Goal: Task Accomplishment & Management: Manage account settings

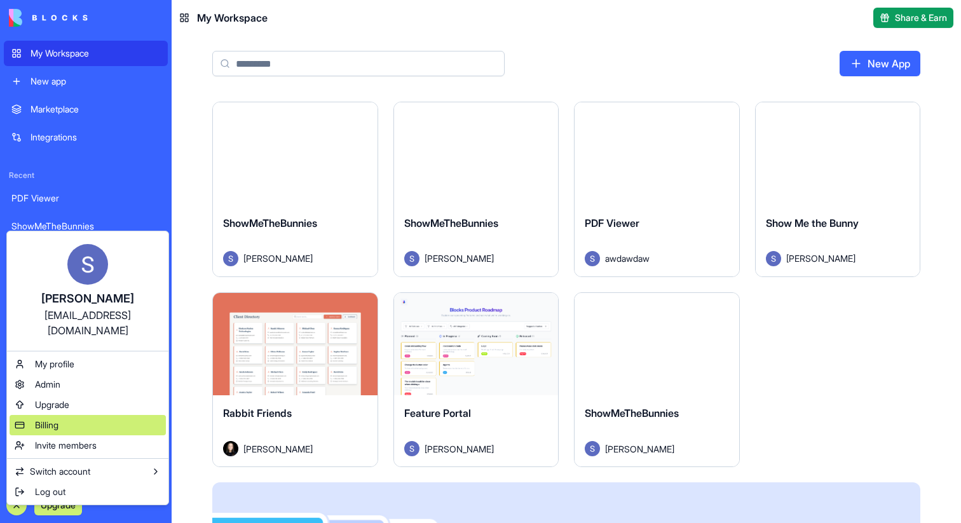
click at [57, 418] on div "Billing" at bounding box center [88, 425] width 156 height 20
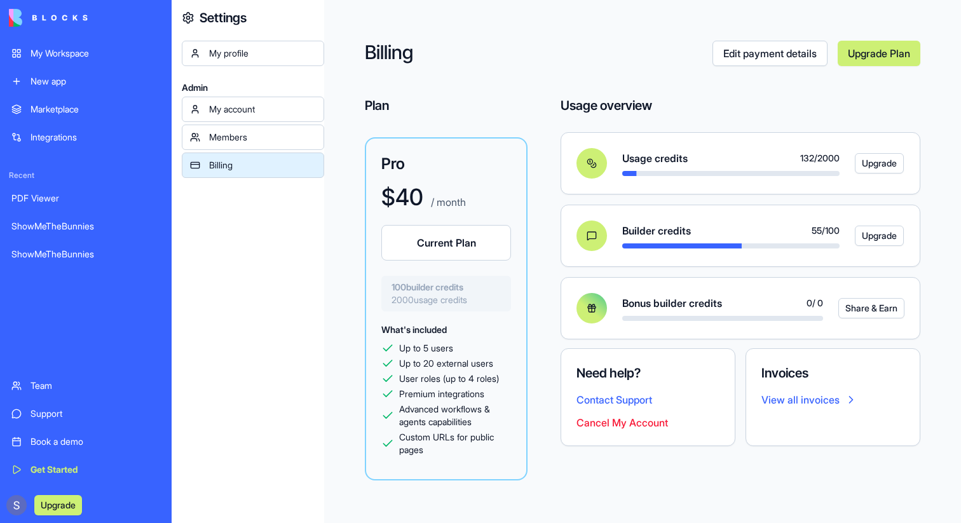
click at [85, 48] on div "My Workspace" at bounding box center [96, 53] width 130 height 13
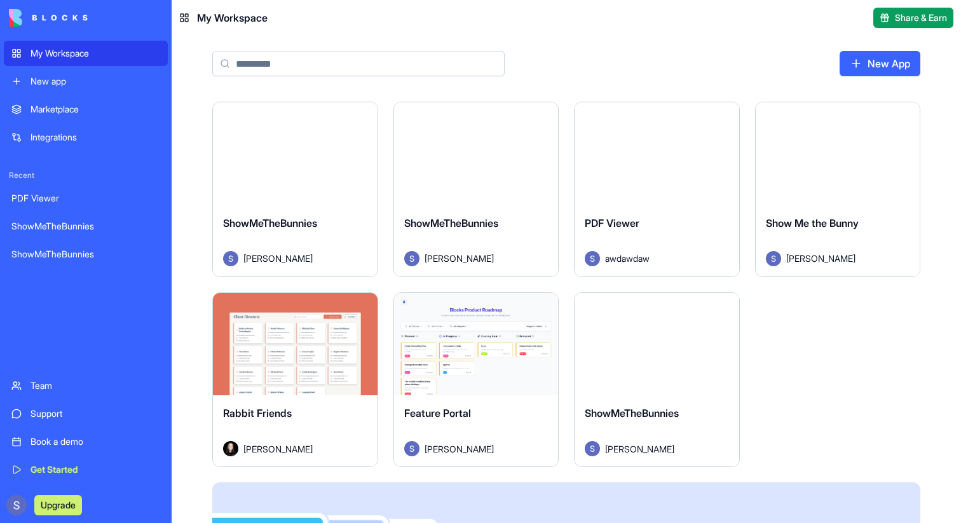
click at [304, 214] on div "ShowMeTheBunnies [PERSON_NAME]" at bounding box center [295, 240] width 165 height 71
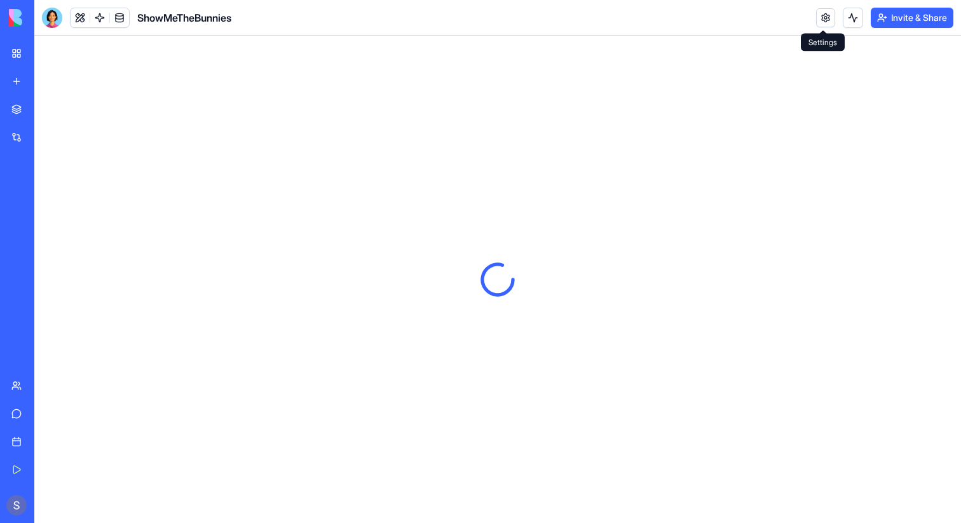
click at [819, 15] on link at bounding box center [825, 17] width 19 height 19
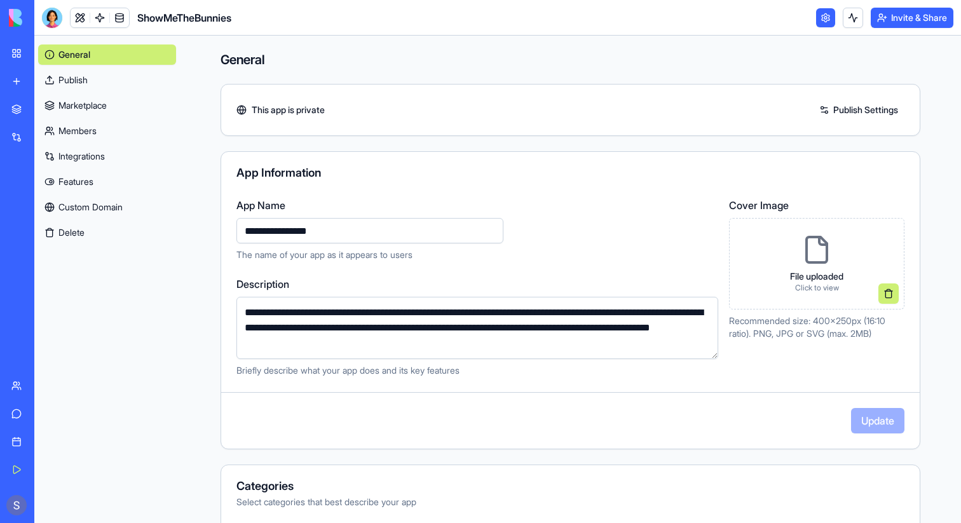
click at [78, 212] on link "Custom Domain" at bounding box center [107, 207] width 138 height 20
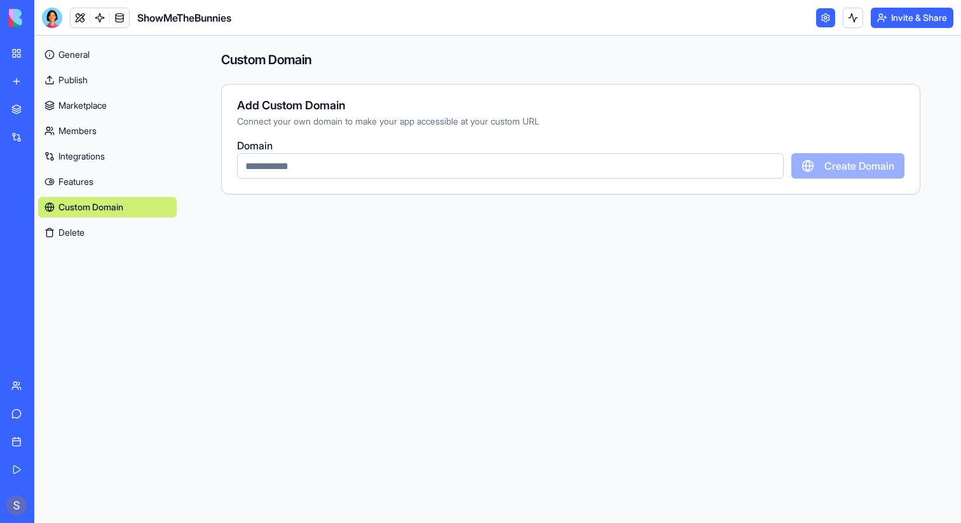
click at [47, 51] on div "My Workspace" at bounding box center [39, 53] width 17 height 13
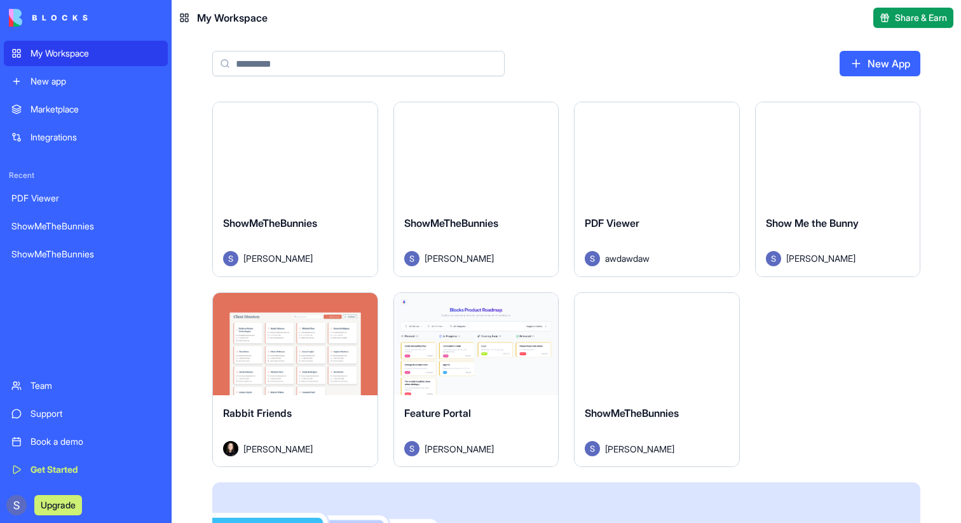
click at [493, 206] on div "ShowMeTheBunnies [PERSON_NAME]" at bounding box center [476, 240] width 165 height 71
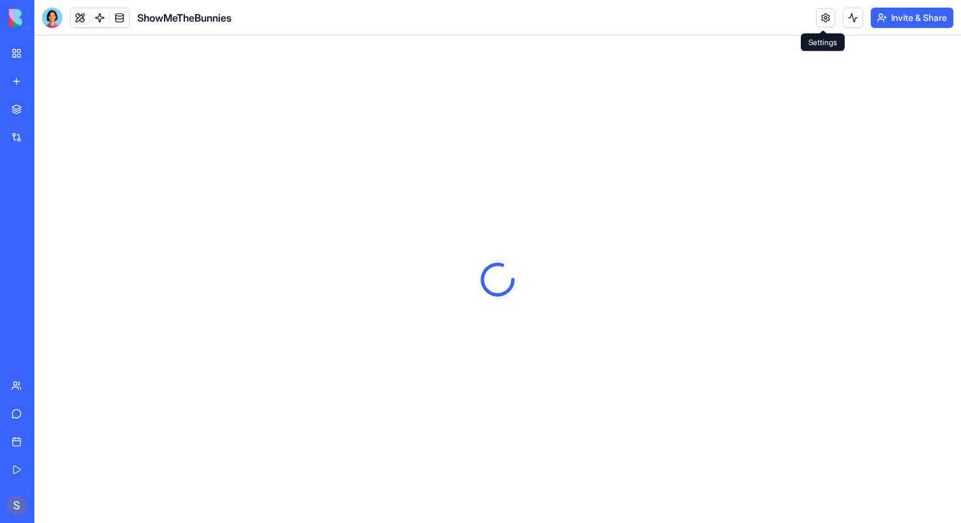
click at [820, 23] on link at bounding box center [825, 17] width 19 height 19
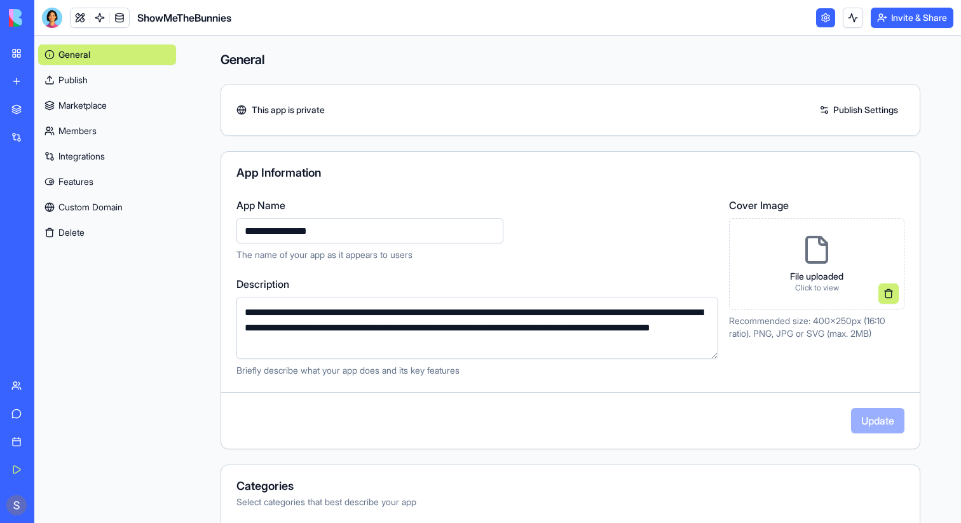
click at [88, 205] on link "Custom Domain" at bounding box center [107, 207] width 138 height 20
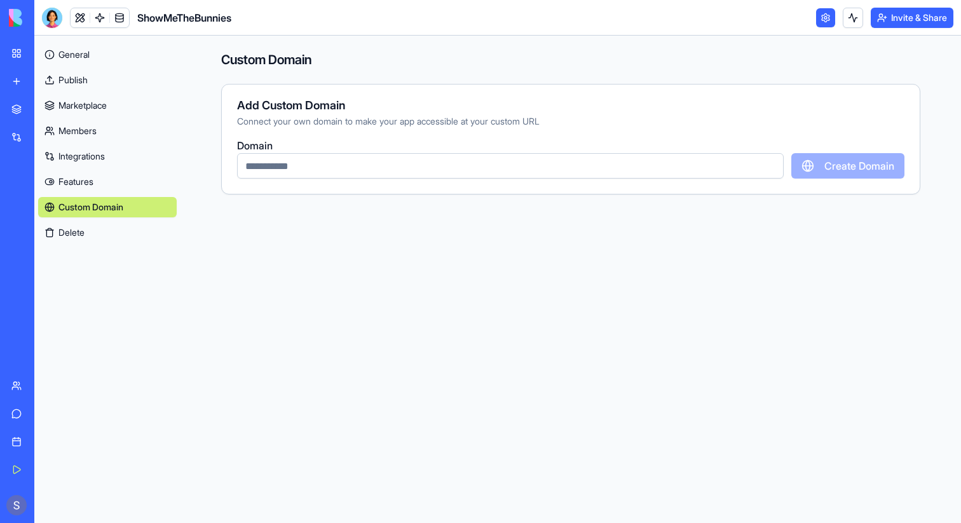
click at [47, 59] on div "My Workspace" at bounding box center [39, 53] width 17 height 13
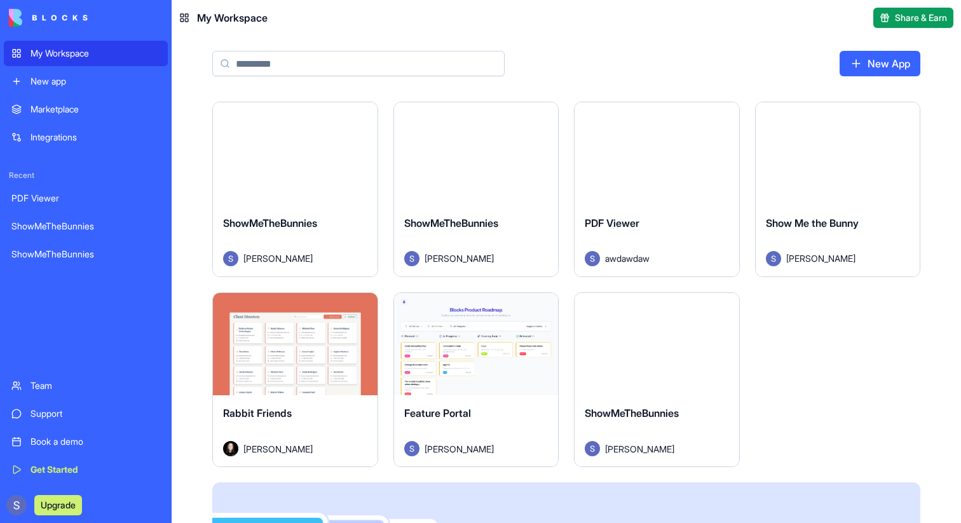
click at [647, 229] on div "PDF Viewer" at bounding box center [657, 233] width 144 height 36
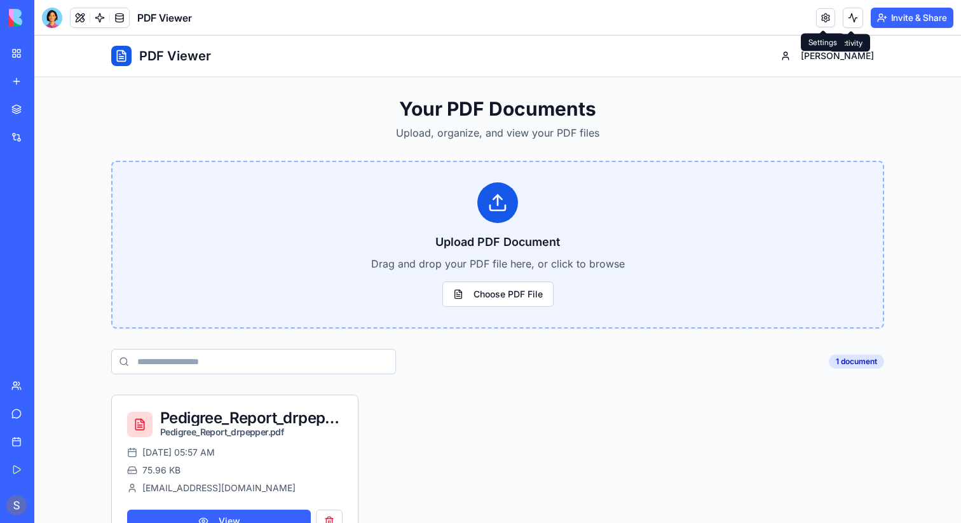
click at [821, 23] on link at bounding box center [825, 17] width 19 height 19
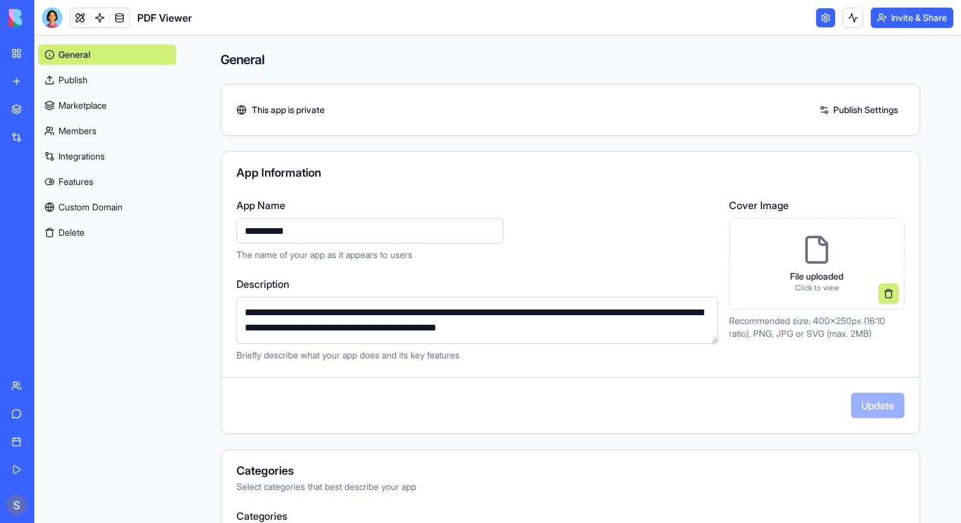
click at [100, 205] on link "Custom Domain" at bounding box center [107, 207] width 138 height 20
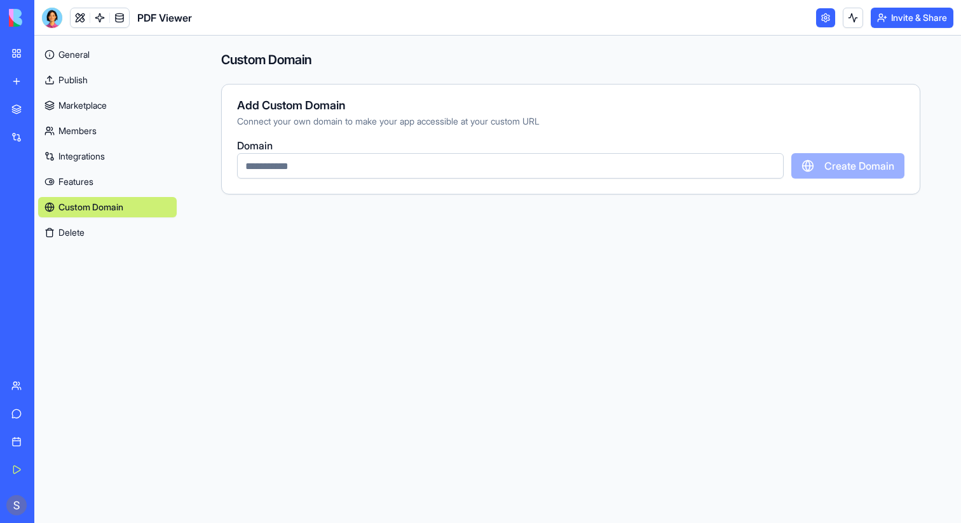
click at [18, 55] on link "My Workspace" at bounding box center [29, 53] width 51 height 25
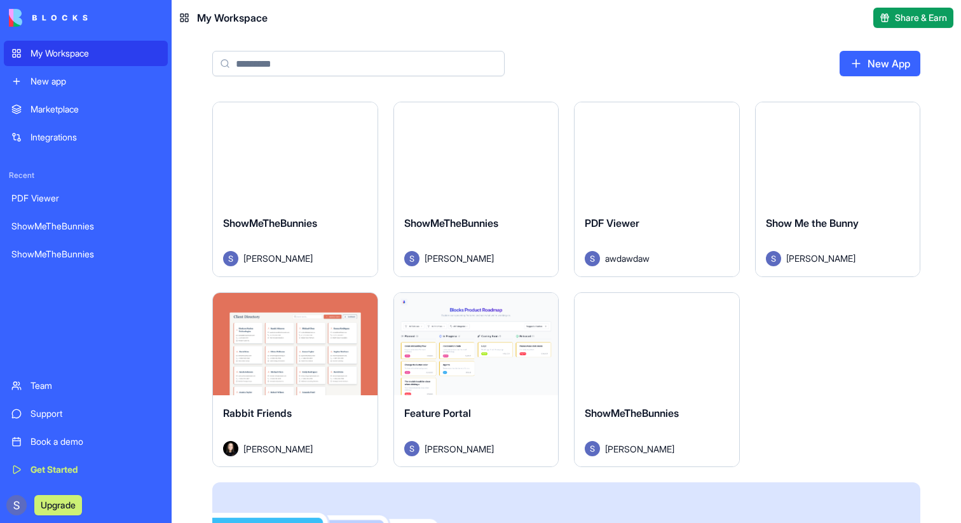
click at [836, 227] on span "Show Me the Bunny" at bounding box center [812, 223] width 93 height 13
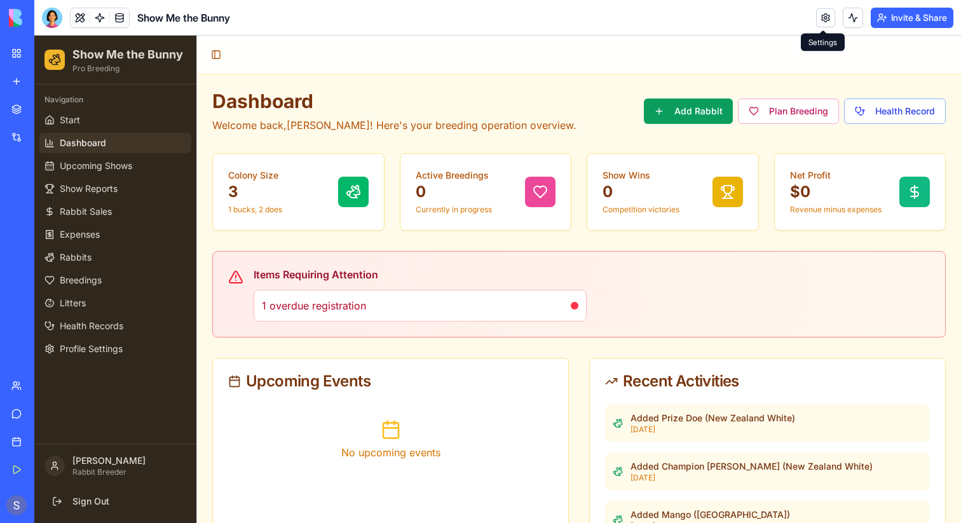
click at [821, 18] on link at bounding box center [825, 17] width 19 height 19
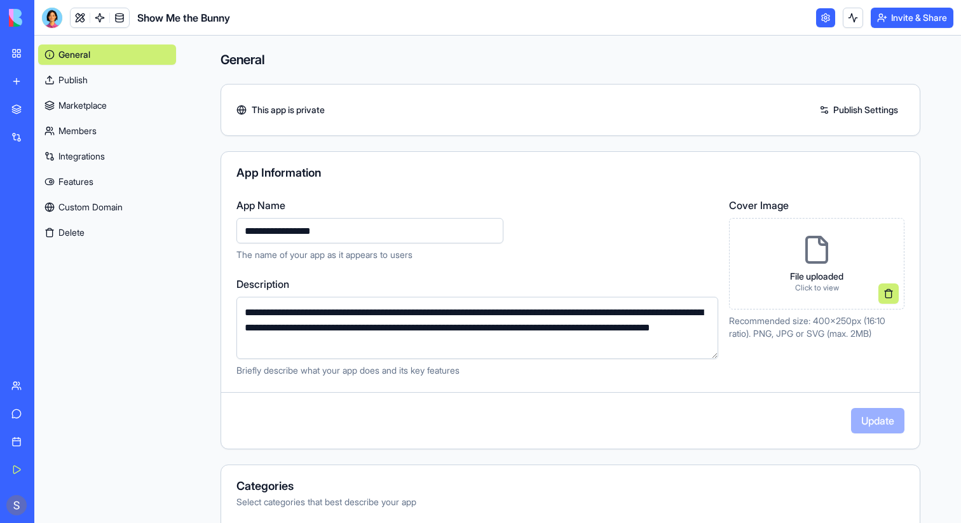
click at [92, 210] on link "Custom Domain" at bounding box center [107, 207] width 138 height 20
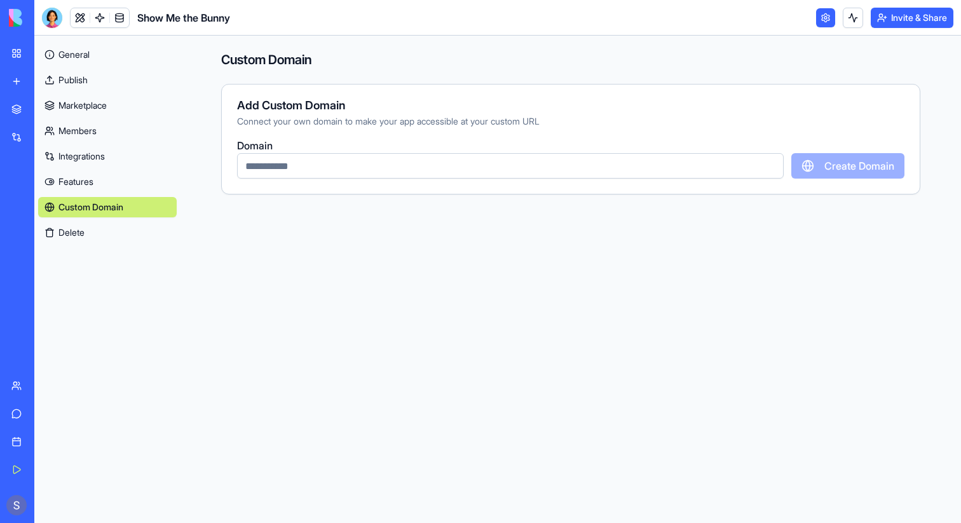
click at [24, 54] on link "My Workspace" at bounding box center [29, 53] width 51 height 25
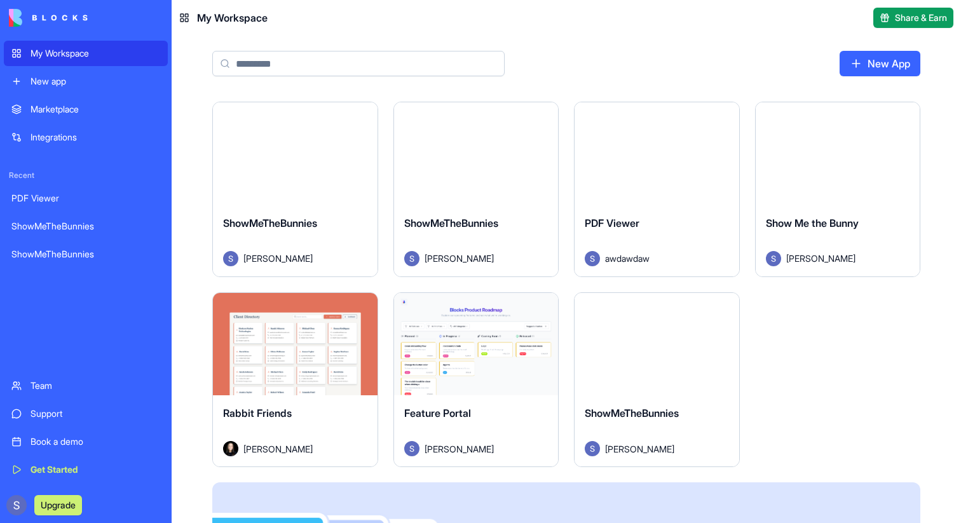
click at [299, 418] on div "Rabbit Friends" at bounding box center [295, 423] width 144 height 36
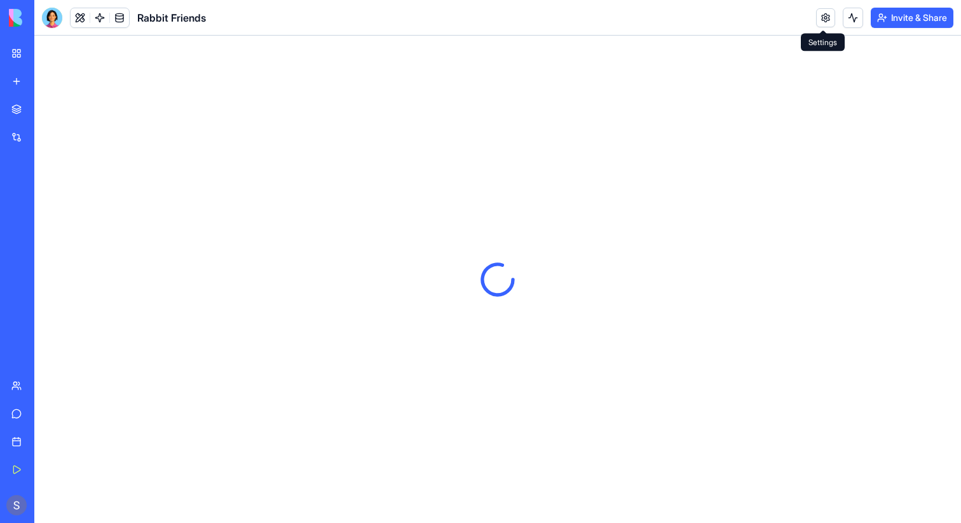
click at [822, 17] on link at bounding box center [825, 17] width 19 height 19
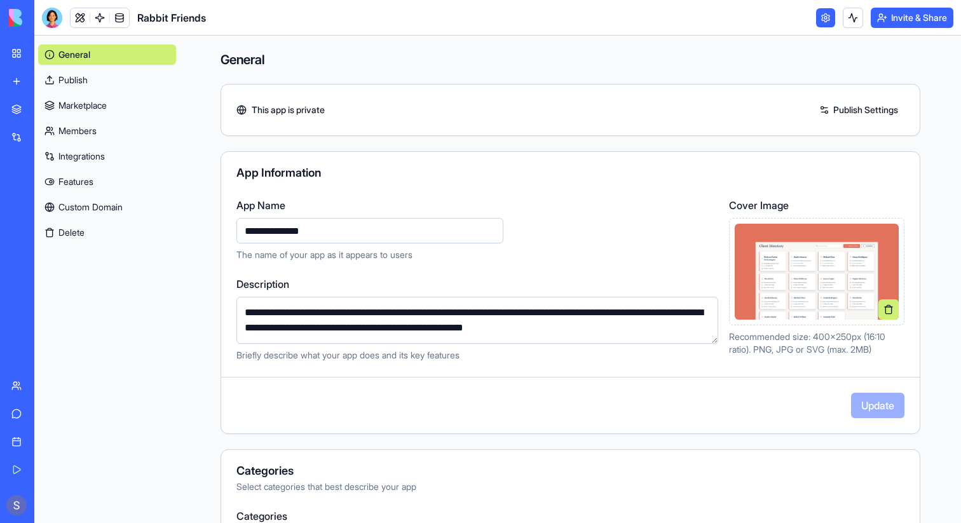
click at [85, 204] on link "Custom Domain" at bounding box center [107, 207] width 138 height 20
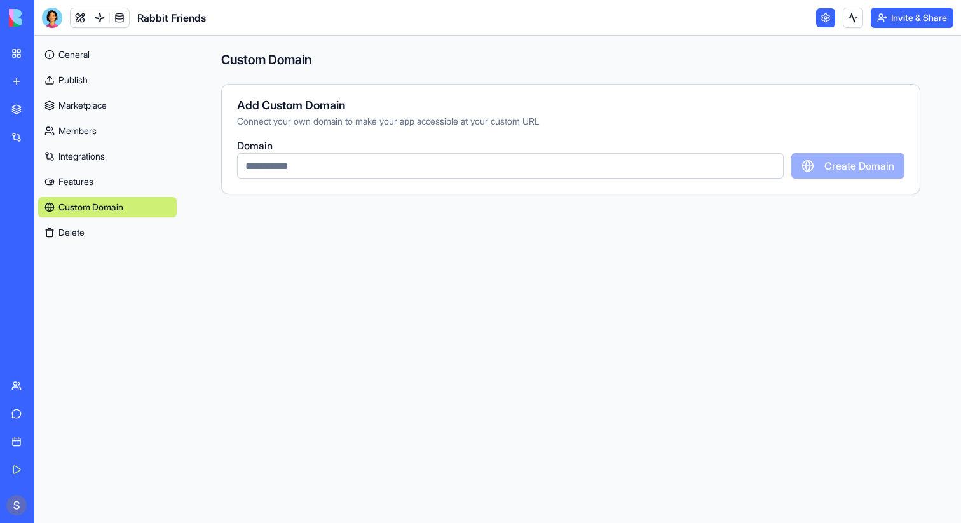
click at [24, 50] on link "My Workspace" at bounding box center [29, 53] width 51 height 25
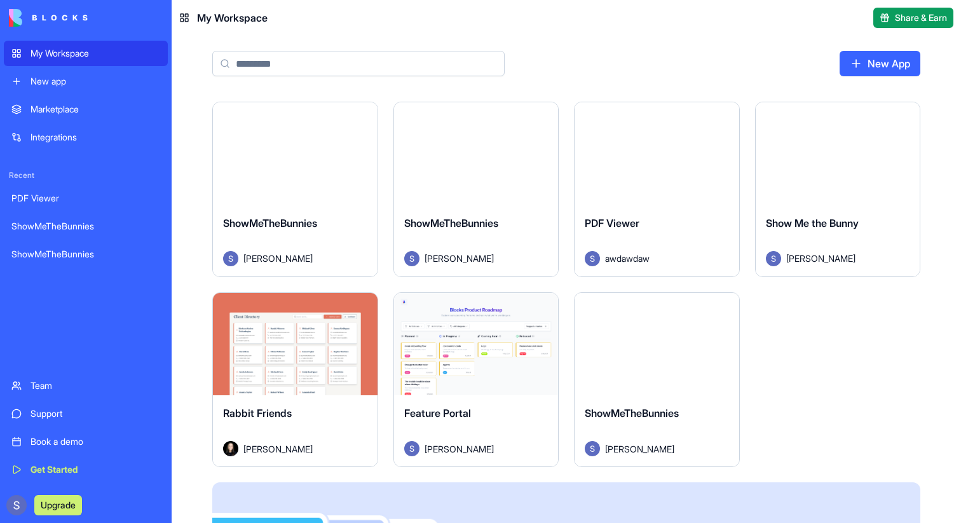
click at [474, 420] on div "Feature Portal" at bounding box center [476, 423] width 144 height 36
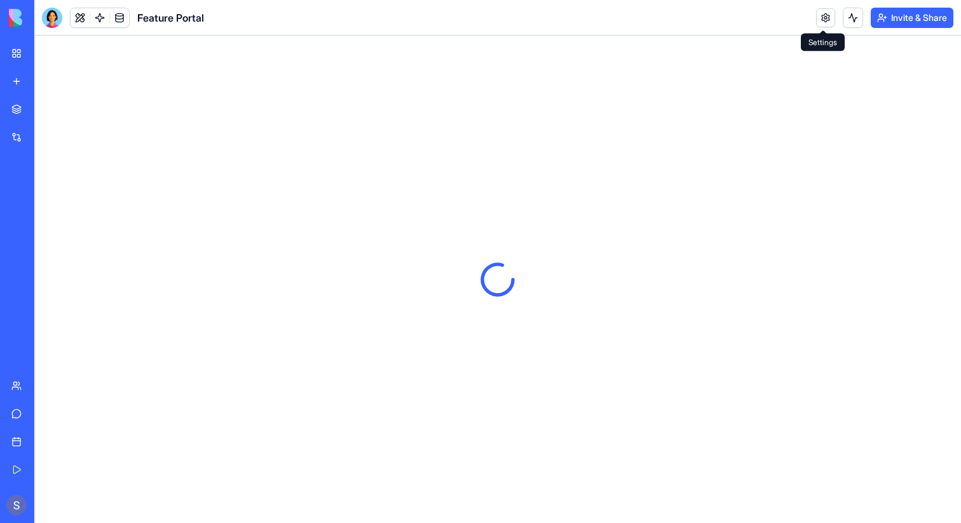
click at [823, 22] on link at bounding box center [825, 17] width 19 height 19
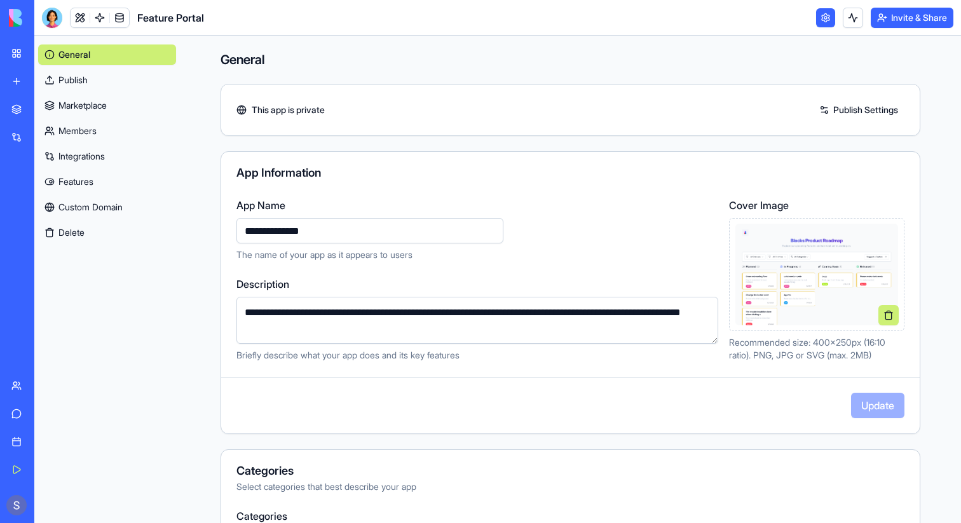
click at [99, 201] on link "Custom Domain" at bounding box center [107, 207] width 138 height 20
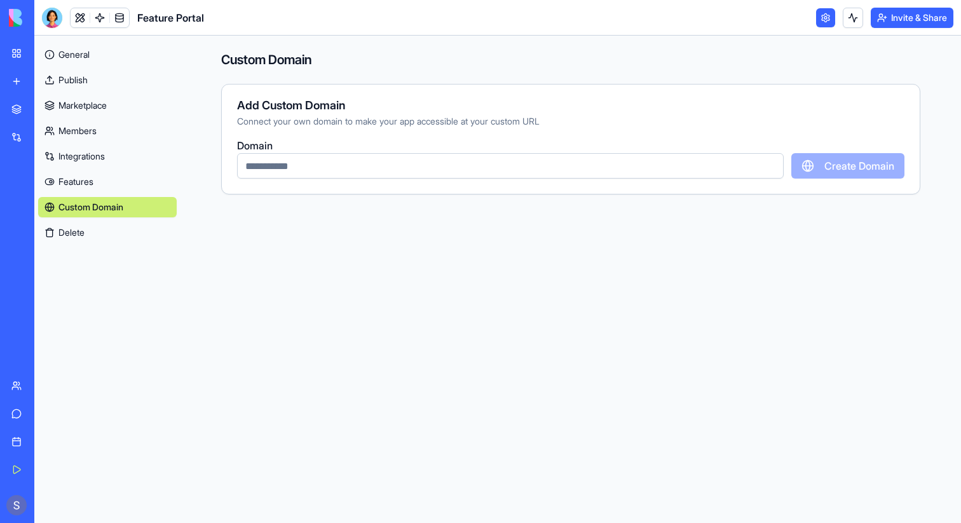
click at [24, 50] on link "My Workspace" at bounding box center [29, 53] width 51 height 25
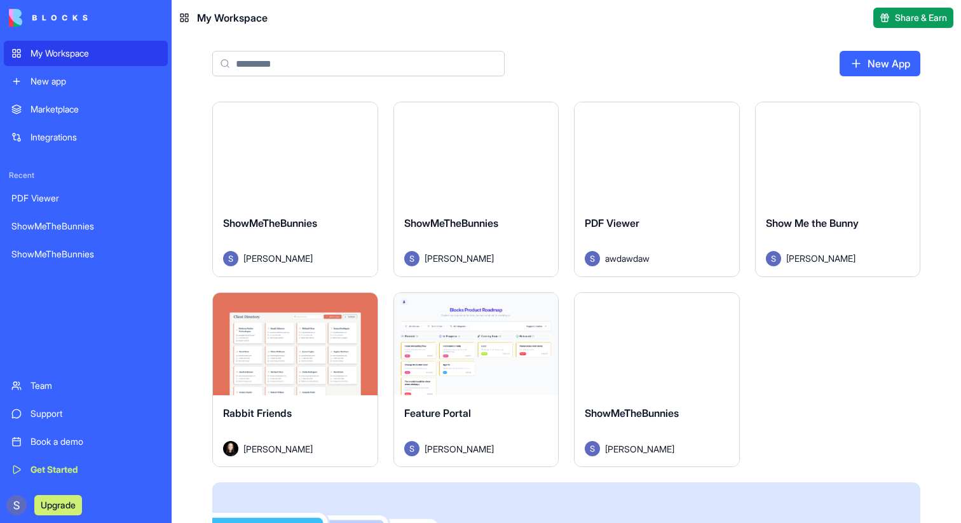
click at [676, 419] on div "ShowMeTheBunnies" at bounding box center [657, 423] width 144 height 36
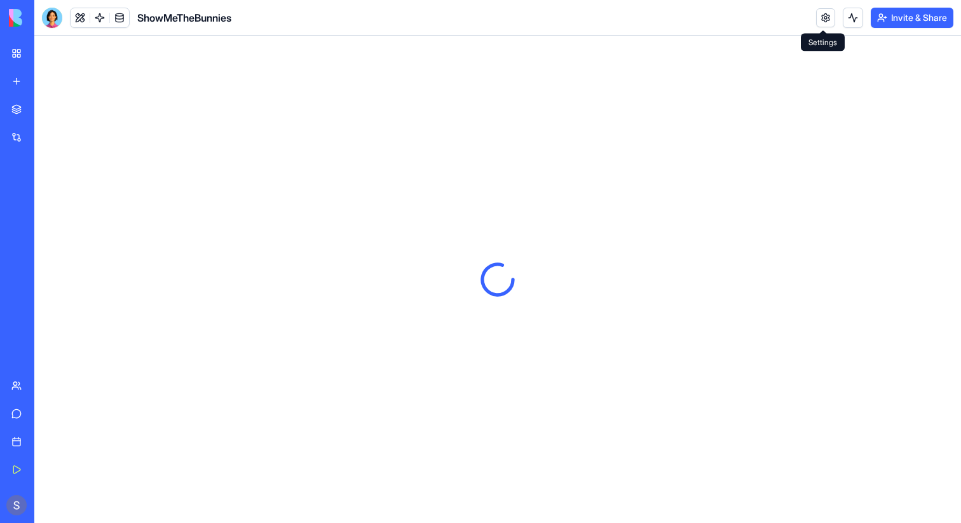
click at [823, 20] on link at bounding box center [825, 17] width 19 height 19
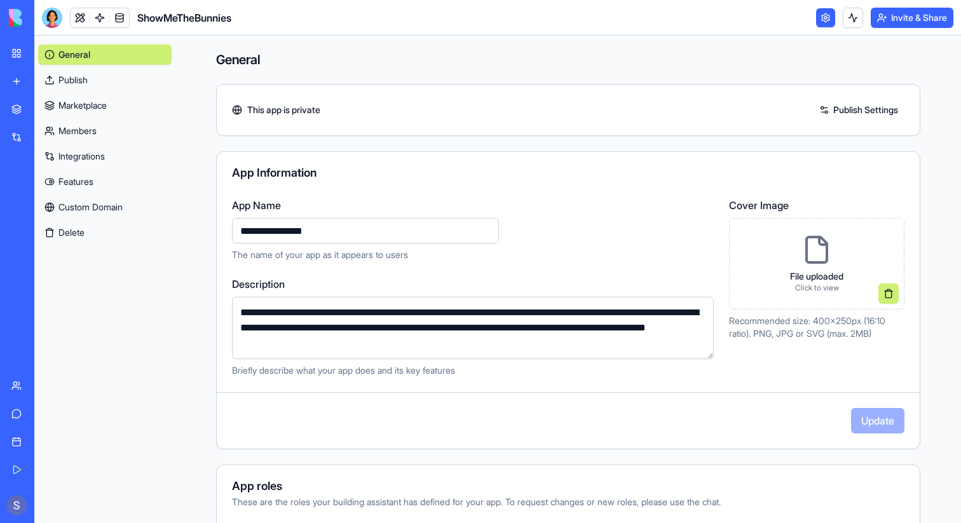
click at [95, 210] on link "Custom Domain" at bounding box center [104, 207] width 133 height 20
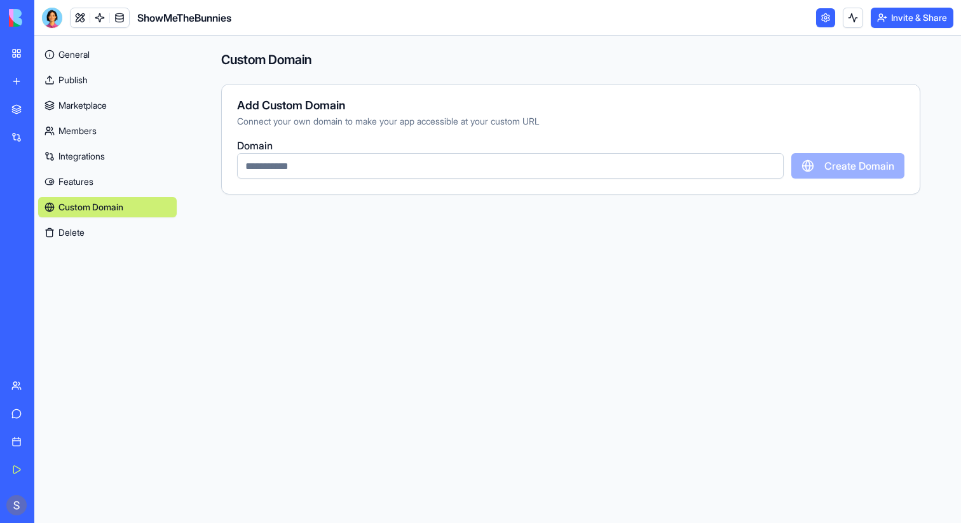
click at [15, 54] on link "My Workspace" at bounding box center [29, 53] width 51 height 25
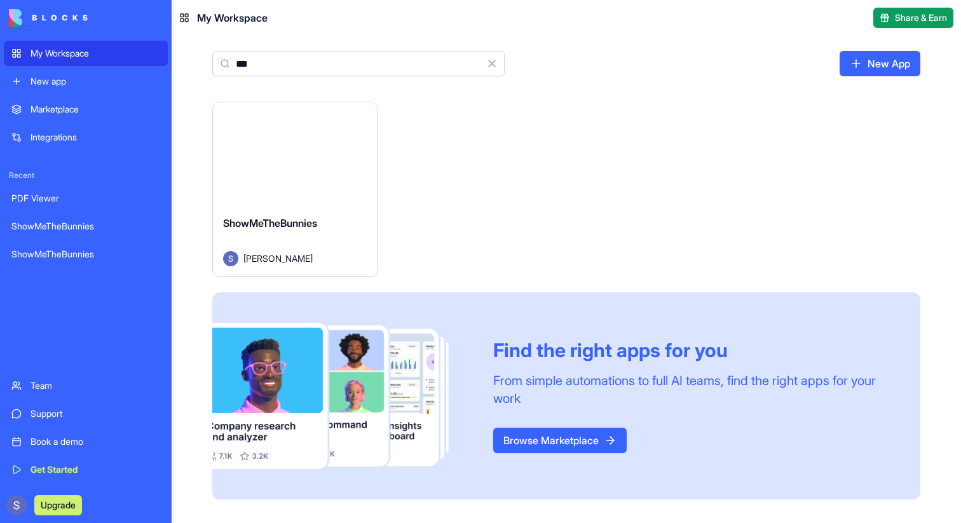
type input "***"
click at [339, 238] on div "ShowMeTheBunnies" at bounding box center [295, 233] width 144 height 36
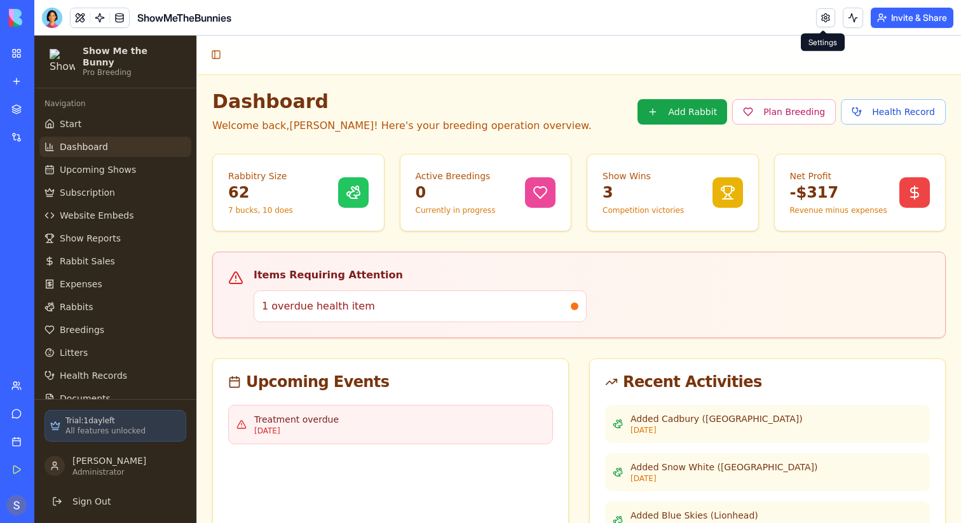
click at [823, 15] on link at bounding box center [825, 17] width 19 height 19
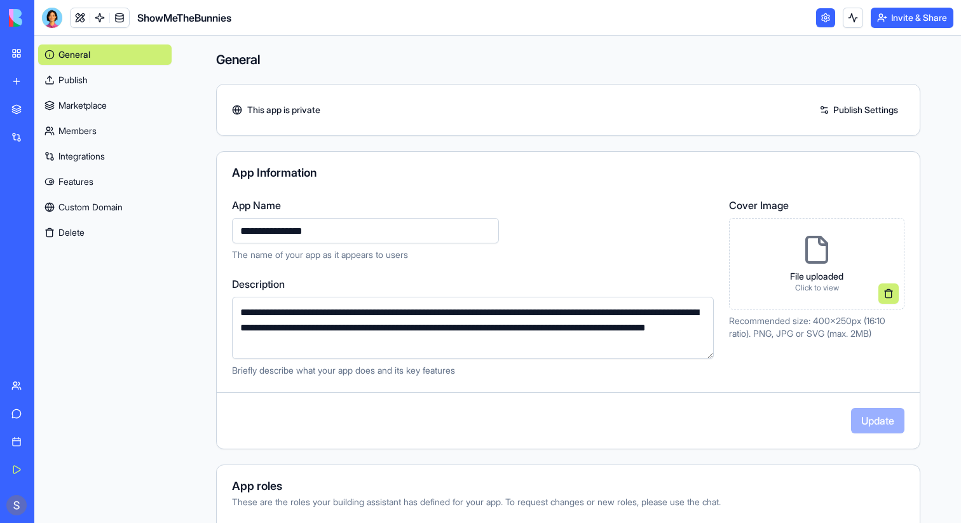
click at [114, 210] on link "Custom Domain" at bounding box center [104, 207] width 133 height 20
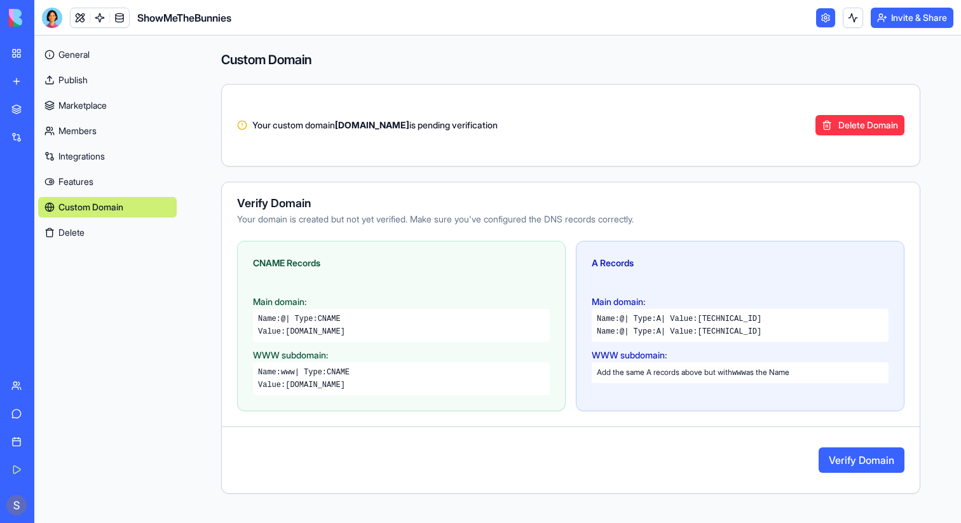
click at [886, 471] on button "Verify Domain" at bounding box center [862, 459] width 86 height 25
click at [873, 461] on li "Domain verification pending. DNS records may take a few minutes to 48 hours to …" at bounding box center [832, 484] width 226 height 46
click at [872, 429] on div "Verify Domain Your domain is created but not yet verified. Make sure you've con…" at bounding box center [570, 338] width 699 height 312
click at [868, 451] on button "Verify Domain" at bounding box center [862, 459] width 86 height 25
click at [854, 453] on button "Verify Domain" at bounding box center [862, 459] width 86 height 25
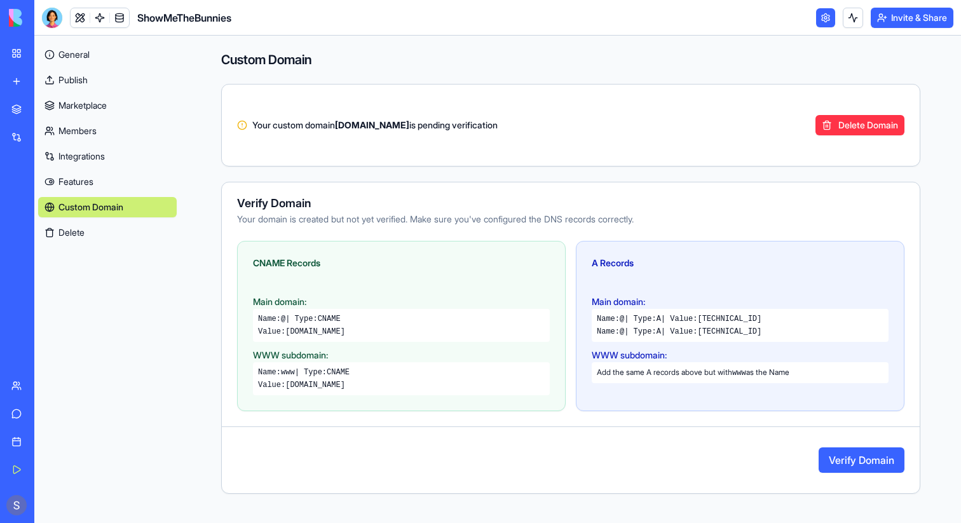
click at [841, 455] on button "Verify Domain" at bounding box center [862, 459] width 86 height 25
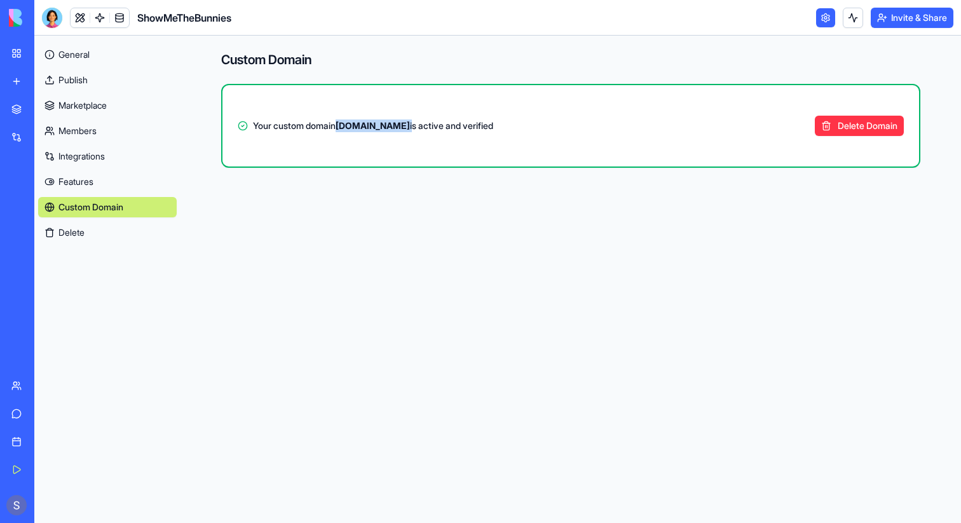
drag, startPoint x: 343, startPoint y: 128, endPoint x: 453, endPoint y: 130, distance: 110.0
click at [453, 130] on span "Your custom domain [DOMAIN_NAME] is active and verified" at bounding box center [373, 125] width 240 height 13
copy span "[DOMAIN_NAME]"
